Goal: Find specific page/section: Find specific page/section

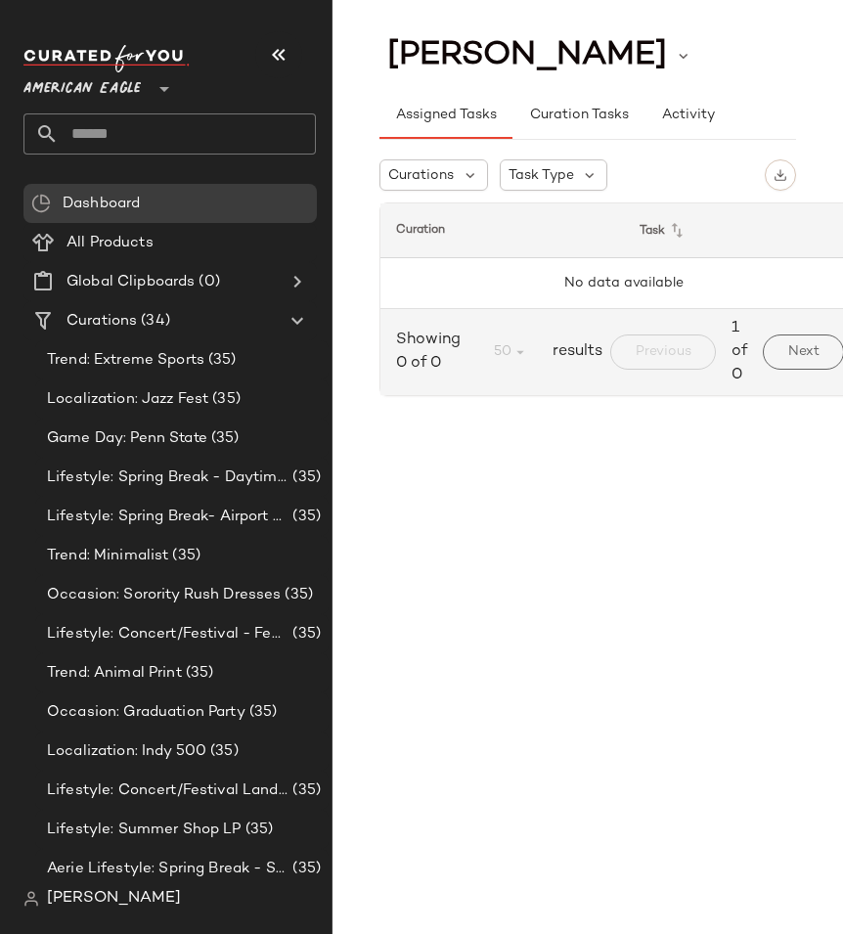
click at [158, 84] on icon at bounding box center [163, 88] width 23 height 23
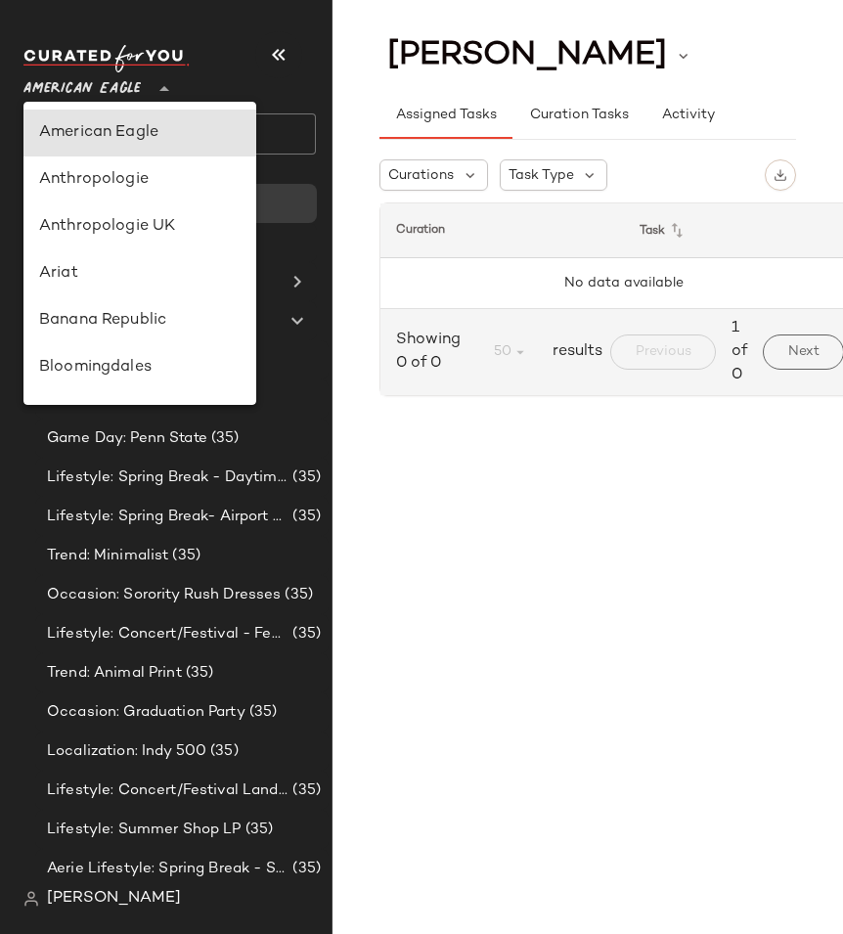
type input "**"
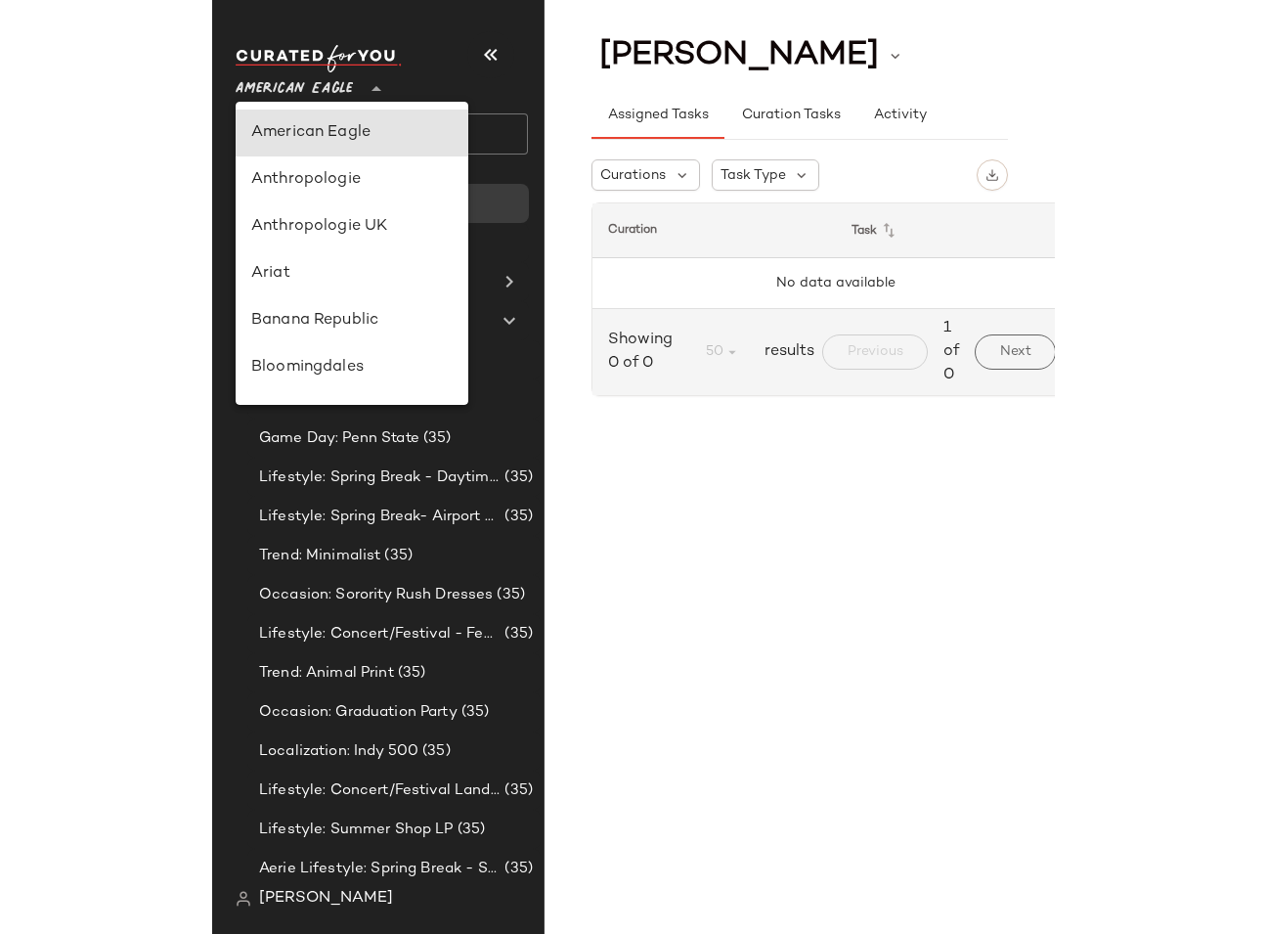
scroll to position [1120, 0]
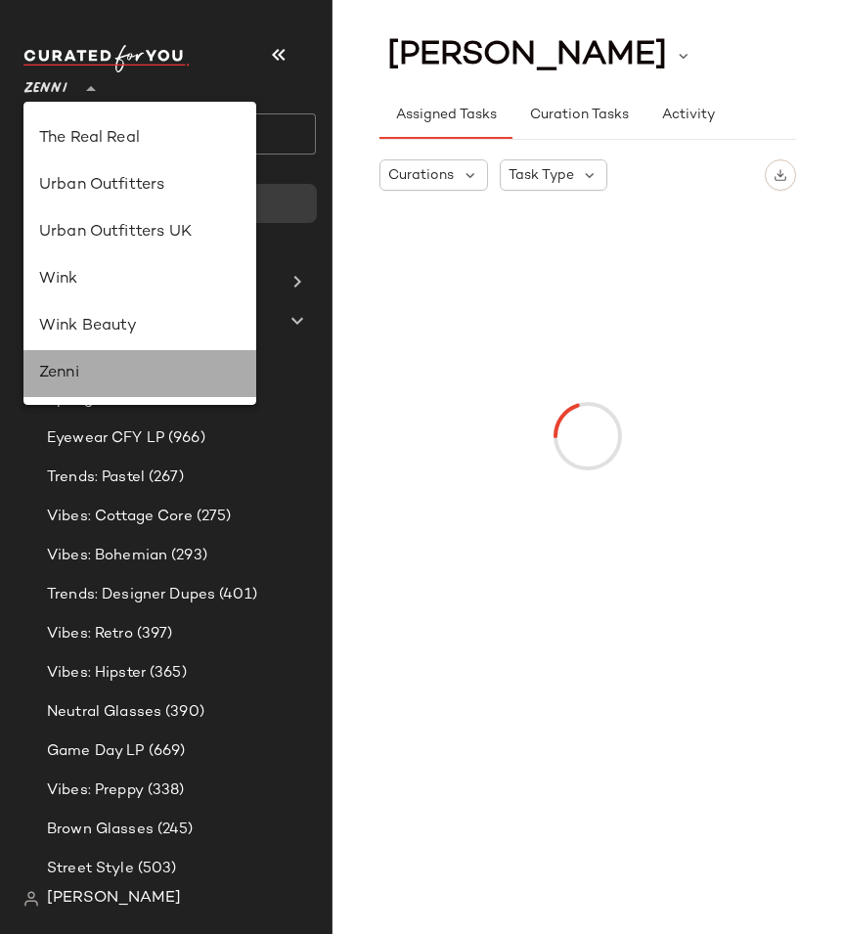
click at [122, 355] on div "Zenni" at bounding box center [139, 373] width 233 height 47
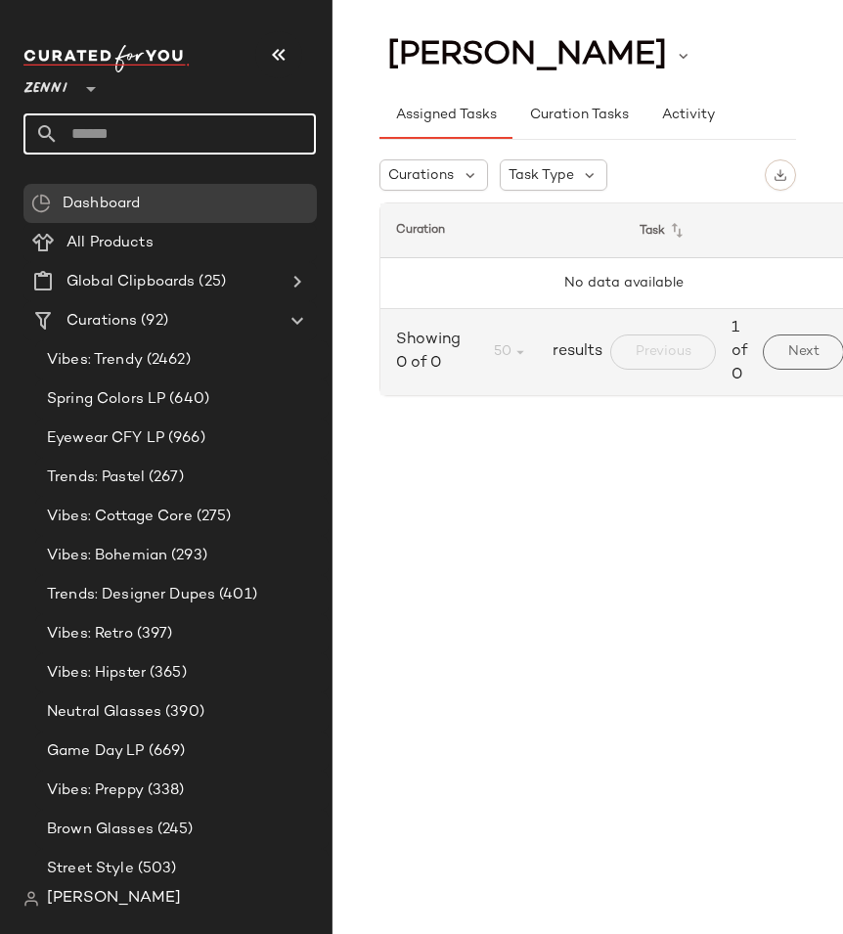
click at [170, 142] on input "text" at bounding box center [187, 133] width 257 height 41
type input "*"
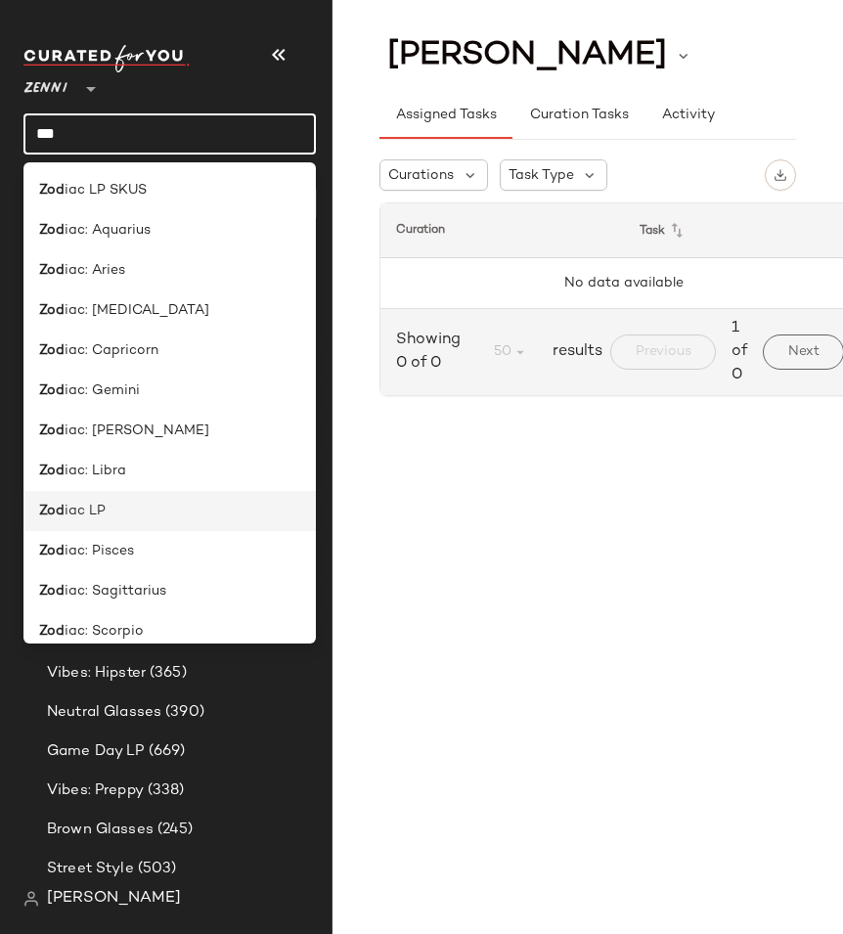
type input "***"
click at [134, 517] on div "Zod iac LP" at bounding box center [169, 510] width 261 height 21
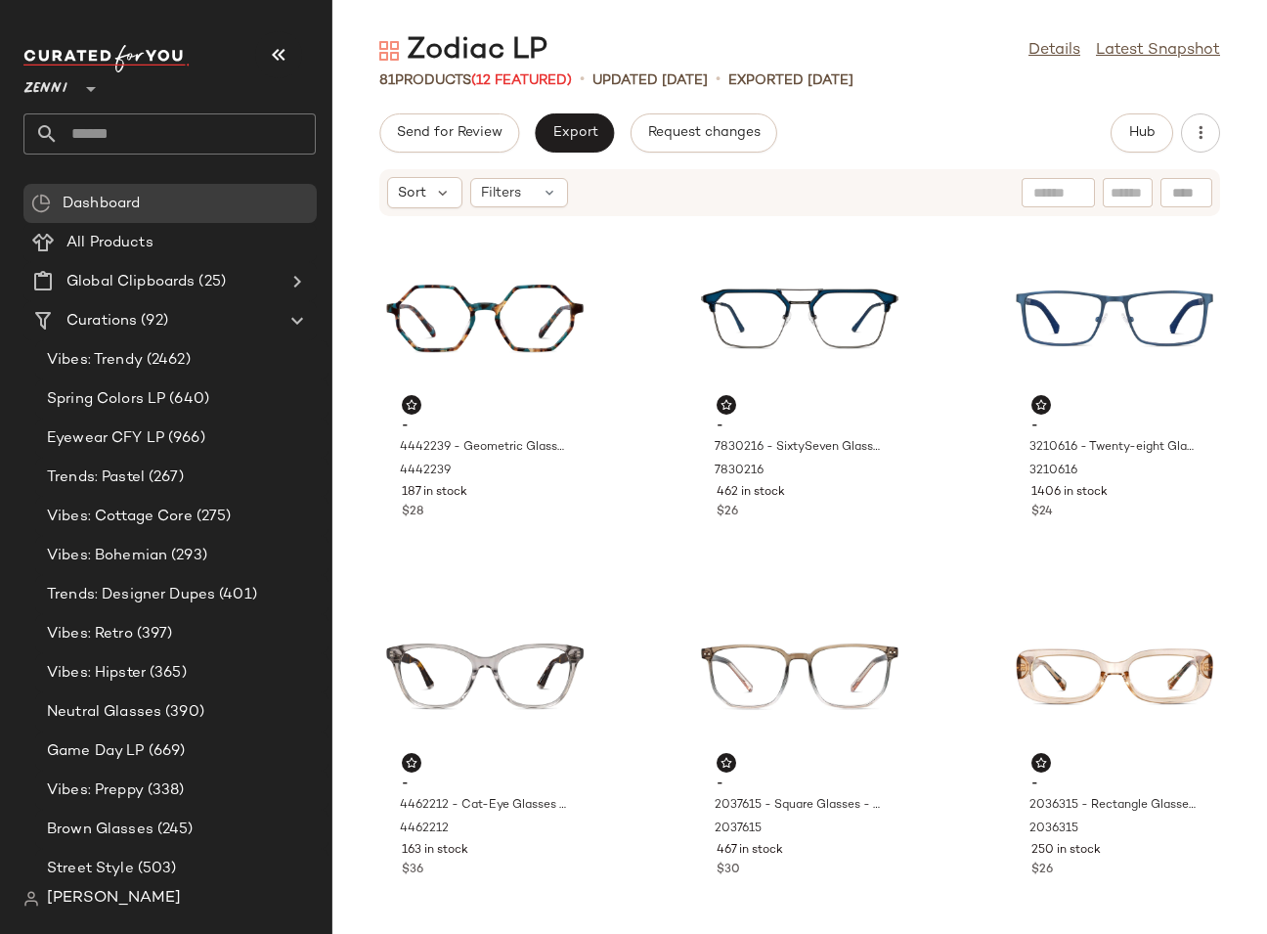
click at [444, 57] on div "Zodiac LP" at bounding box center [463, 50] width 168 height 39
copy div "Zodiac"
click at [657, 67] on div "Zodiac LP Details Latest Snapshot" at bounding box center [799, 50] width 934 height 39
